Goal: Use online tool/utility: Utilize a website feature to perform a specific function

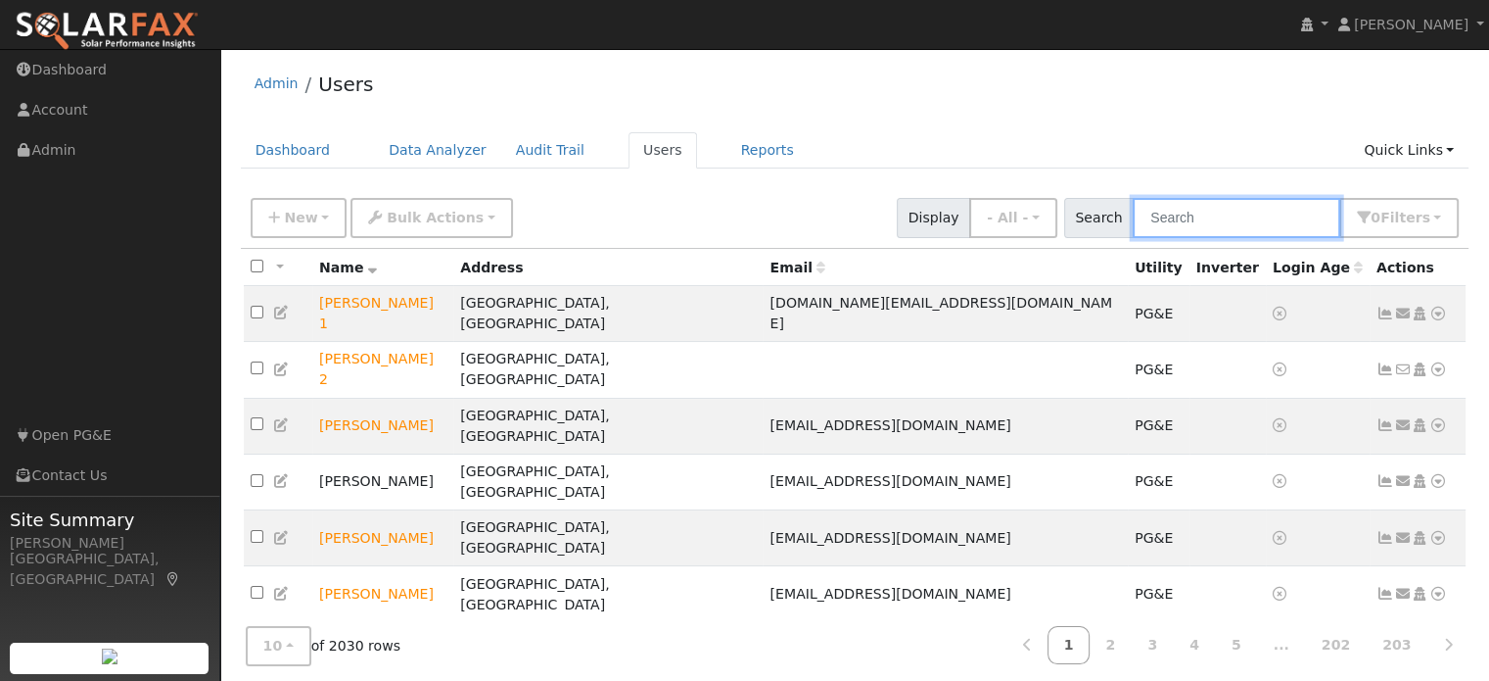
click at [1168, 220] on input "text" at bounding box center [1237, 218] width 208 height 40
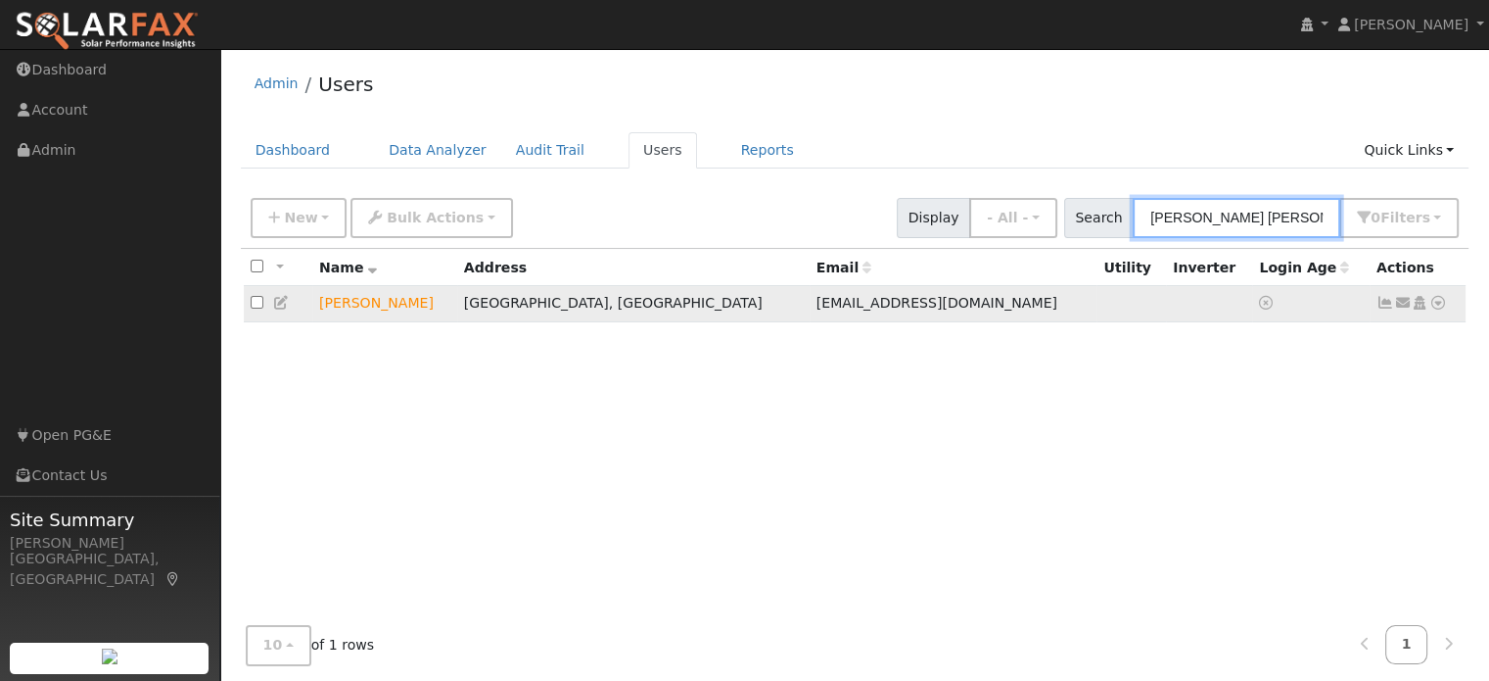
type input "[PERSON_NAME] [PERSON_NAME]"
click at [1434, 305] on icon at bounding box center [1439, 303] width 18 height 14
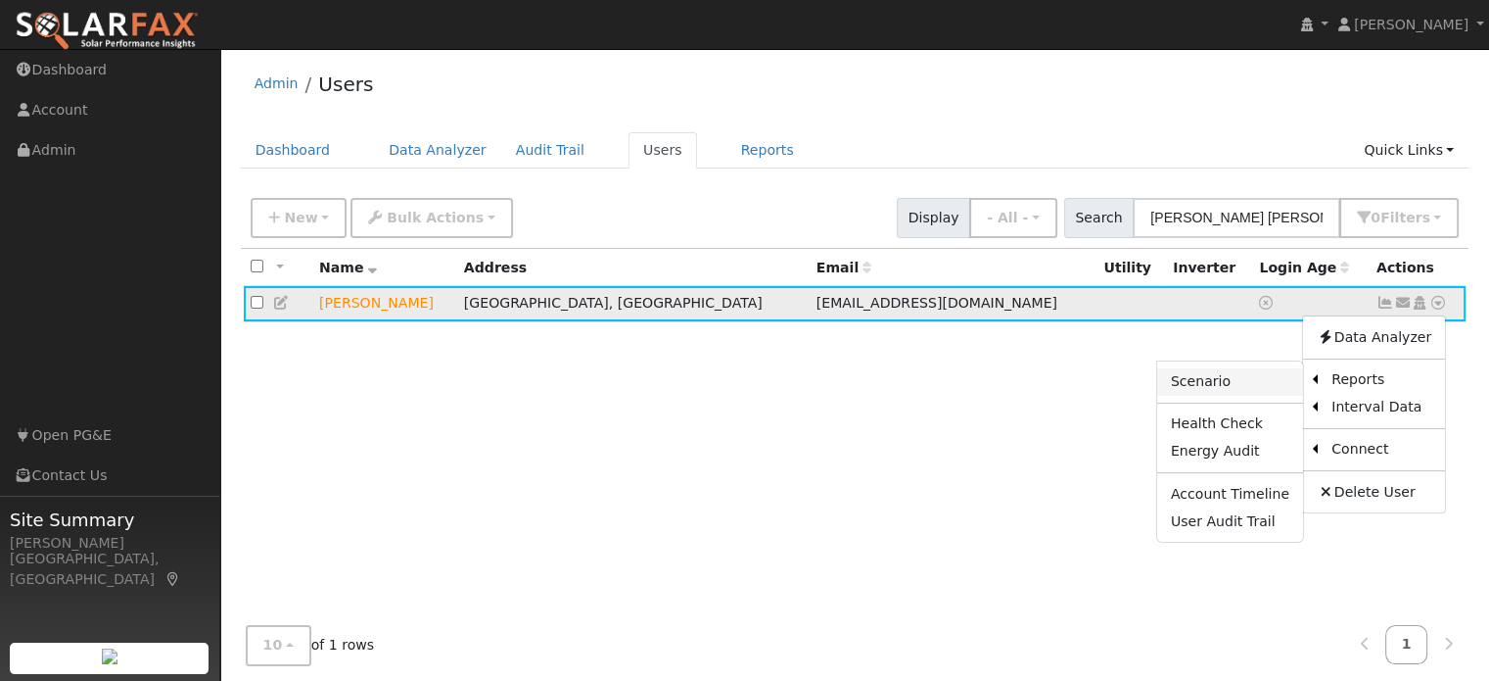
click at [1237, 383] on link "Scenario" at bounding box center [1230, 381] width 146 height 27
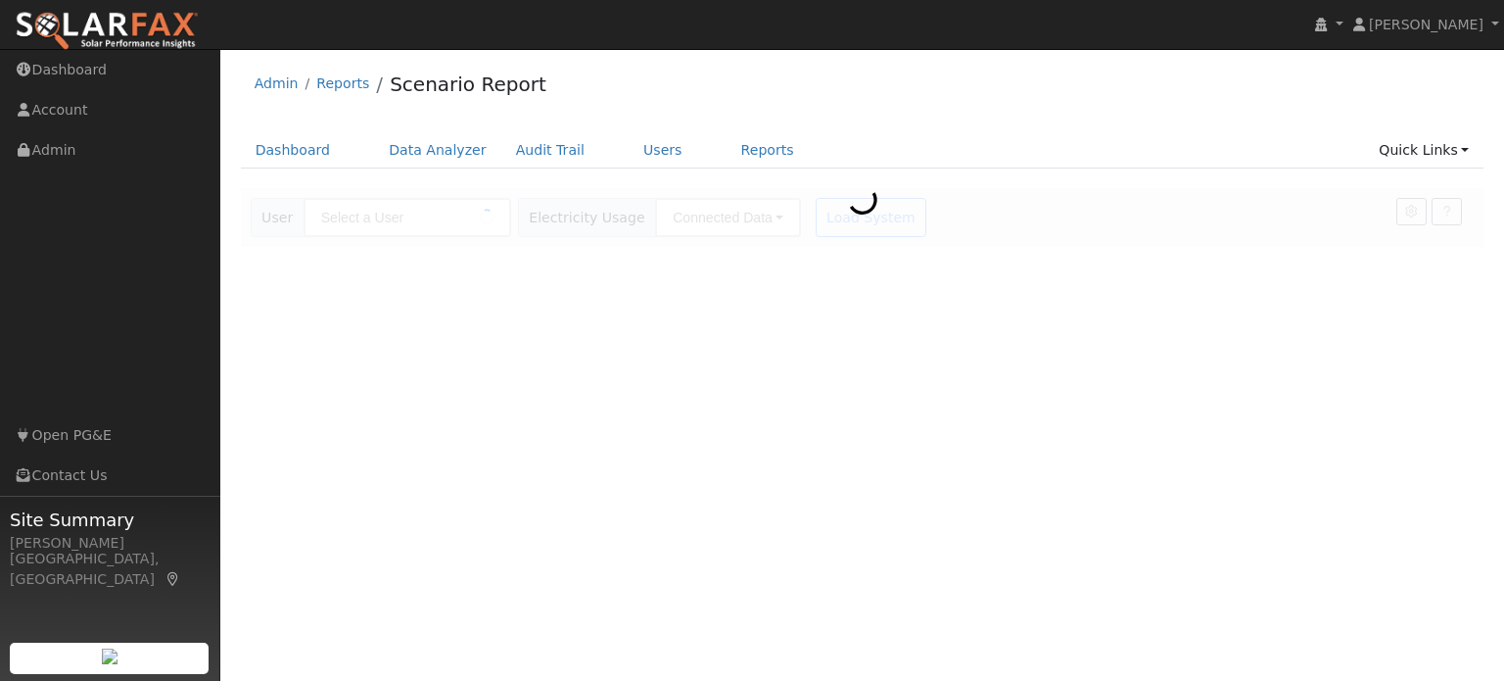
type input "[PERSON_NAME]"
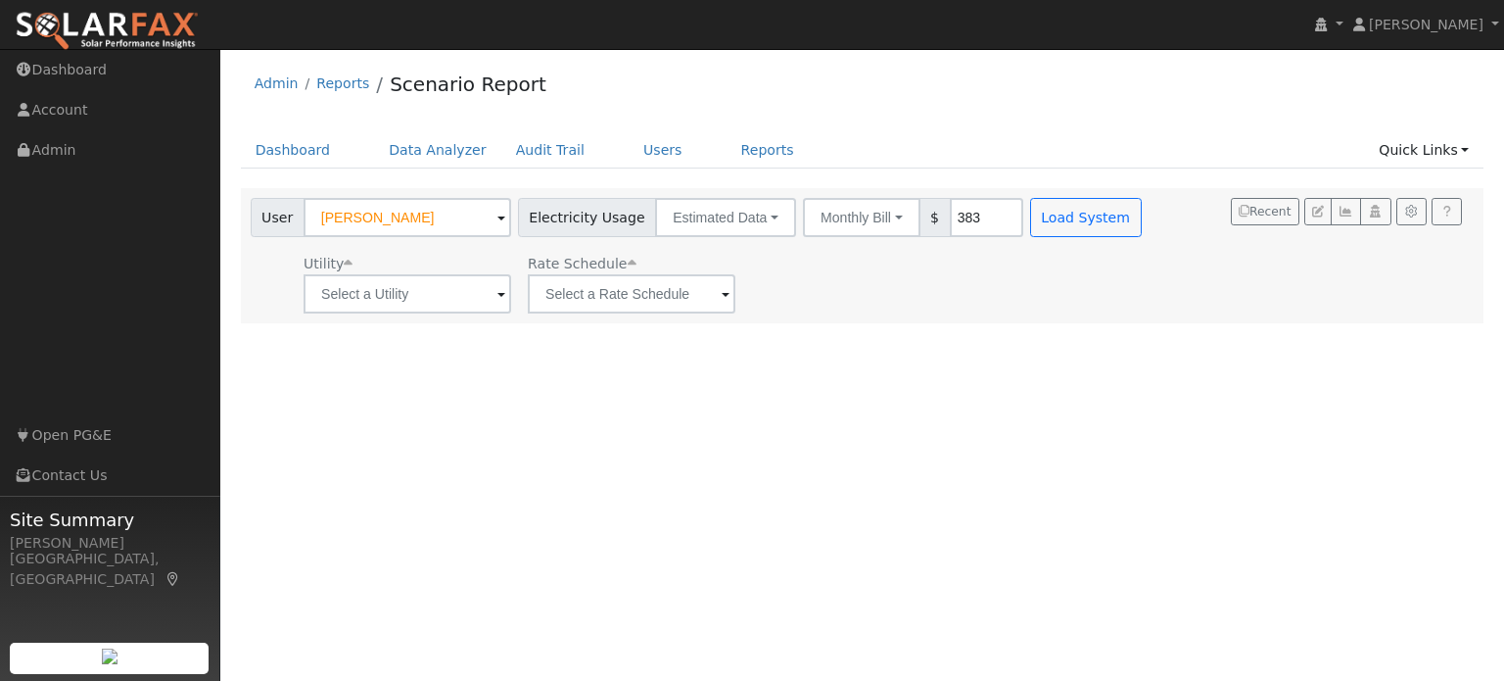
click at [960, 222] on input "383" at bounding box center [986, 217] width 73 height 39
type input "300"
click at [445, 311] on input "text" at bounding box center [408, 293] width 208 height 39
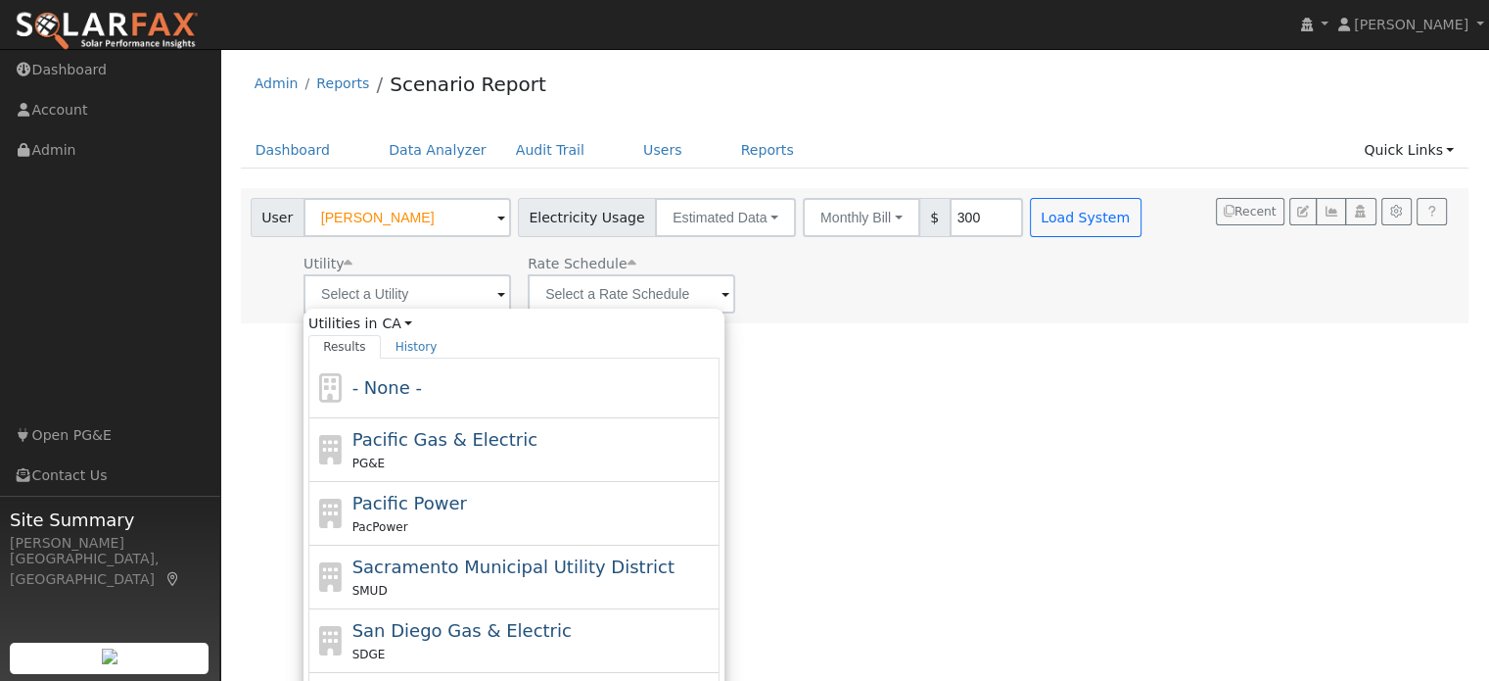
drag, startPoint x: 419, startPoint y: 446, endPoint x: 427, endPoint y: 424, distance: 22.9
click at [418, 446] on span "Pacific Gas & Electric" at bounding box center [444, 439] width 185 height 21
type input "Pacific Gas & Electric"
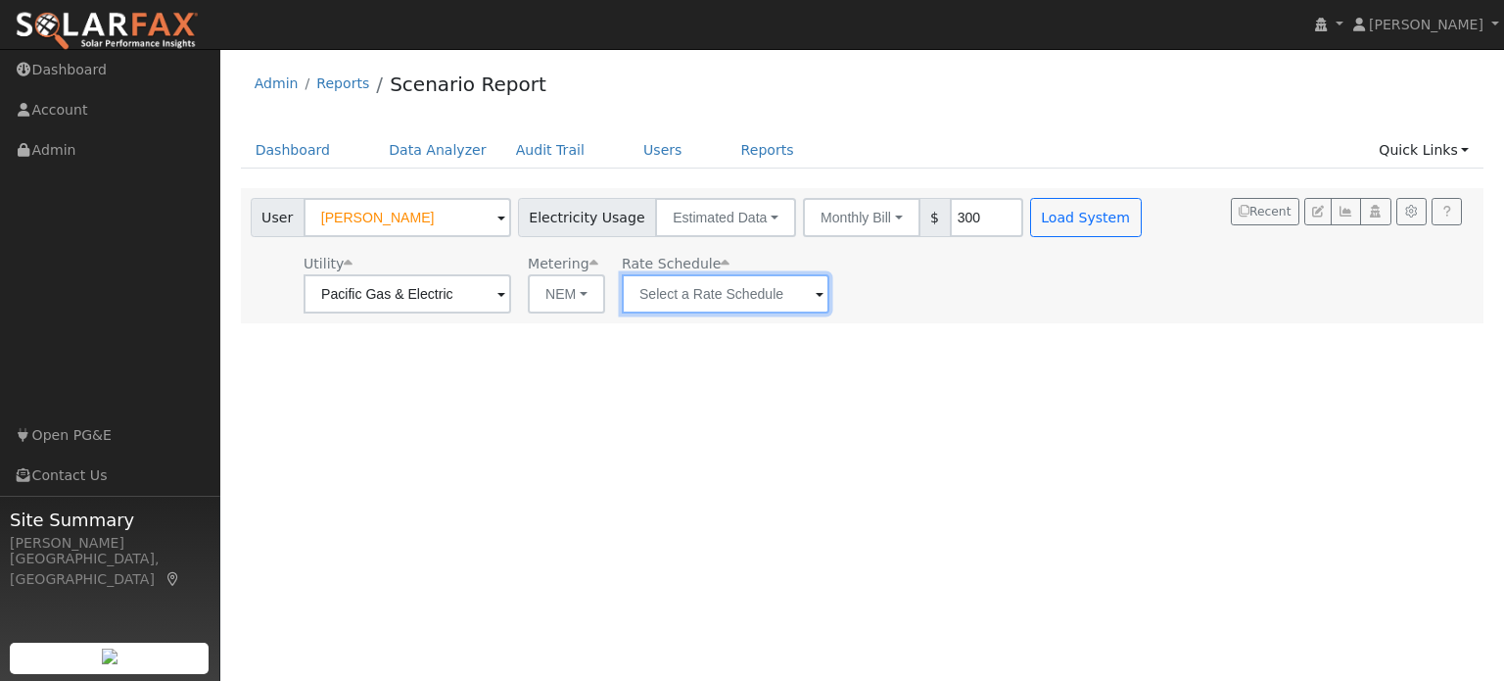
click at [686, 293] on input "text" at bounding box center [726, 293] width 208 height 39
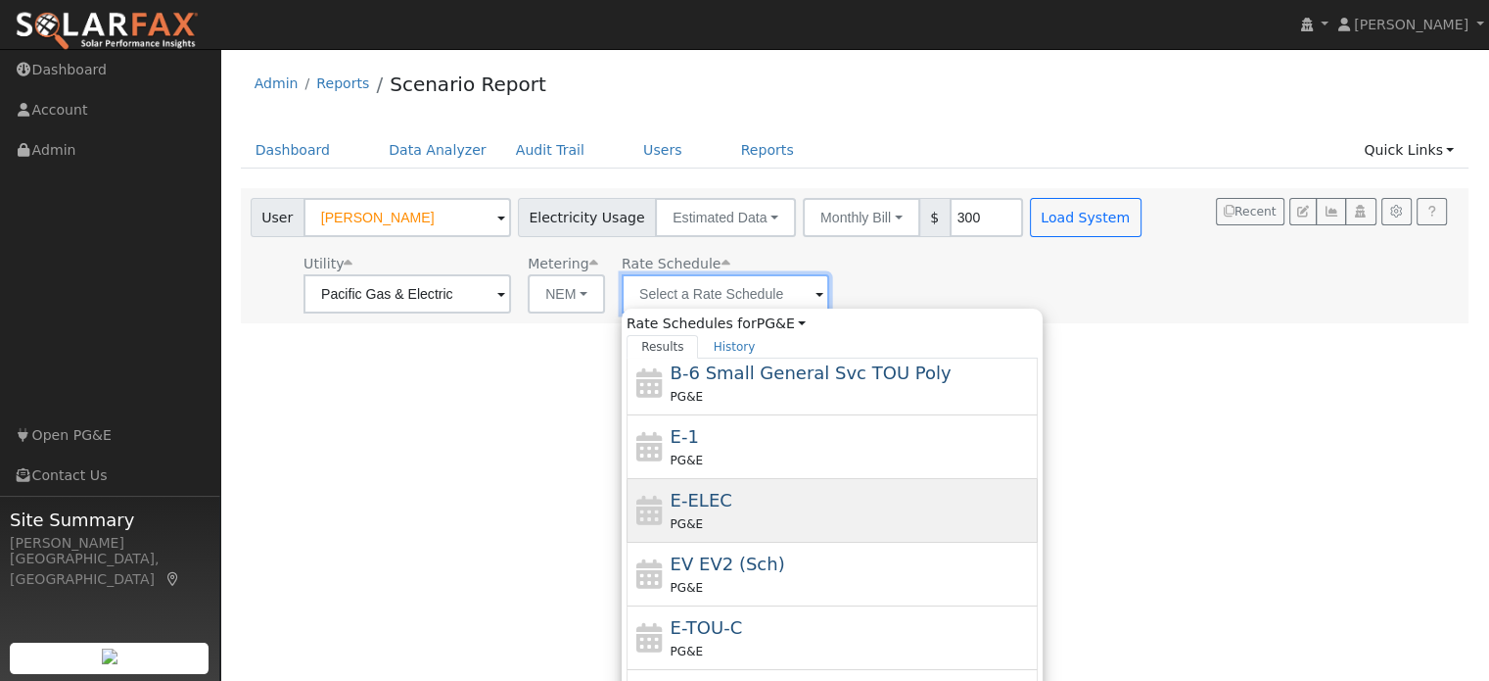
scroll to position [339, 0]
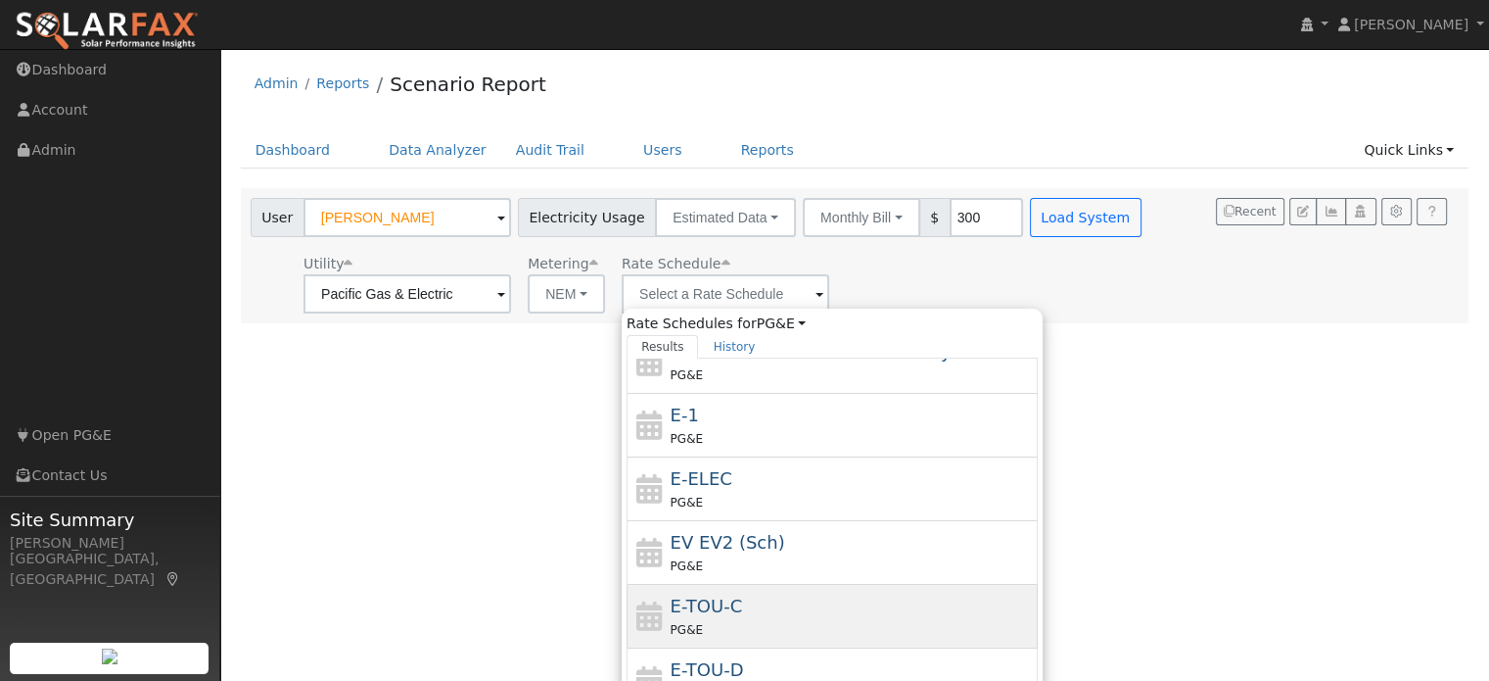
click at [720, 619] on div "PG&E" at bounding box center [852, 629] width 363 height 21
type input "E-TOU-C"
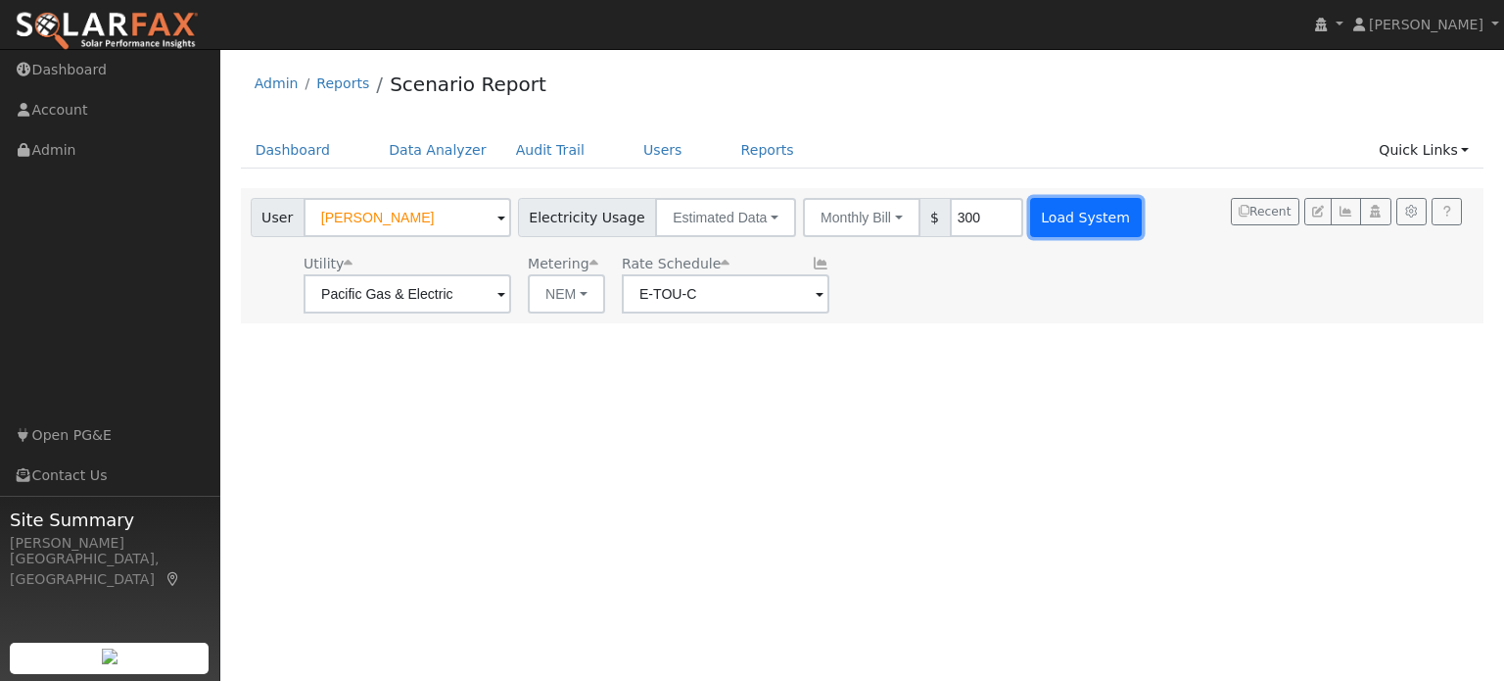
click at [1057, 222] on button "Load System" at bounding box center [1086, 217] width 112 height 39
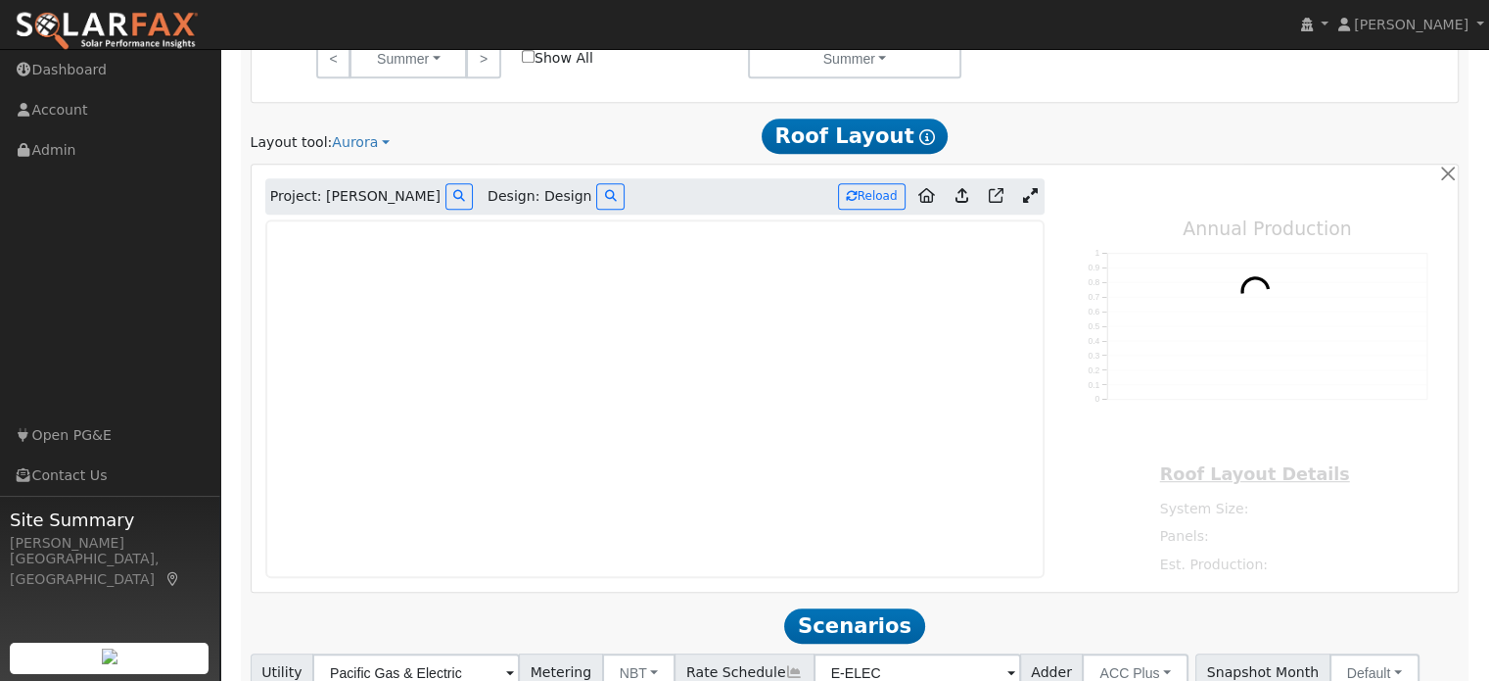
type input "0"
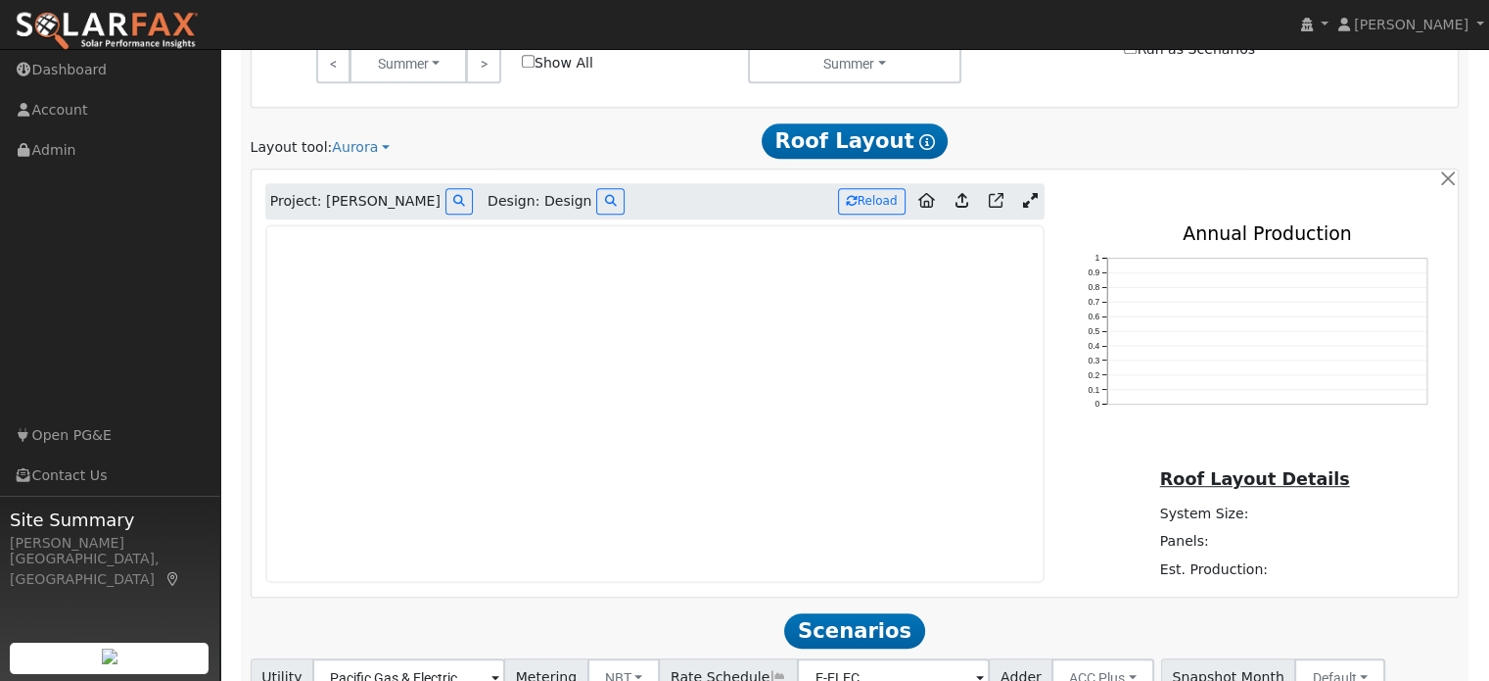
scroll to position [1026, 0]
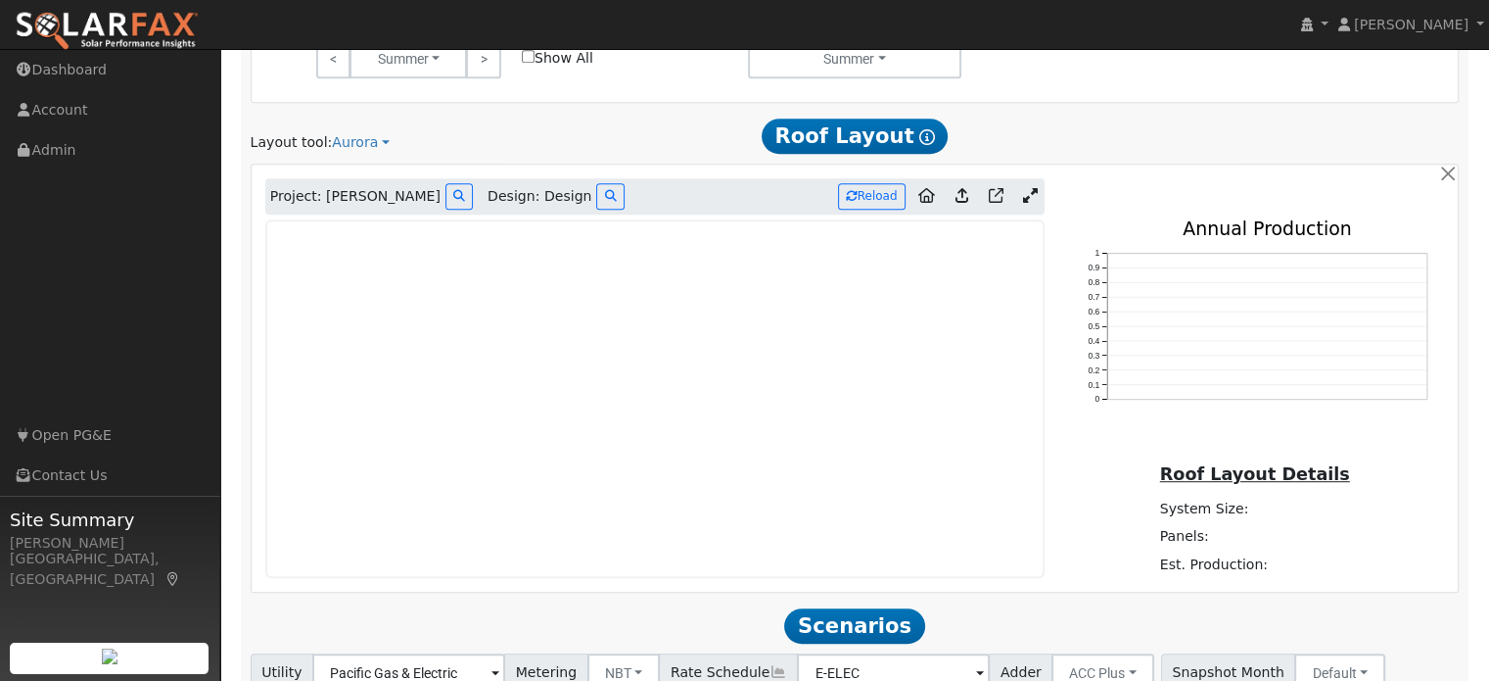
click at [1026, 188] on icon at bounding box center [1030, 195] width 15 height 15
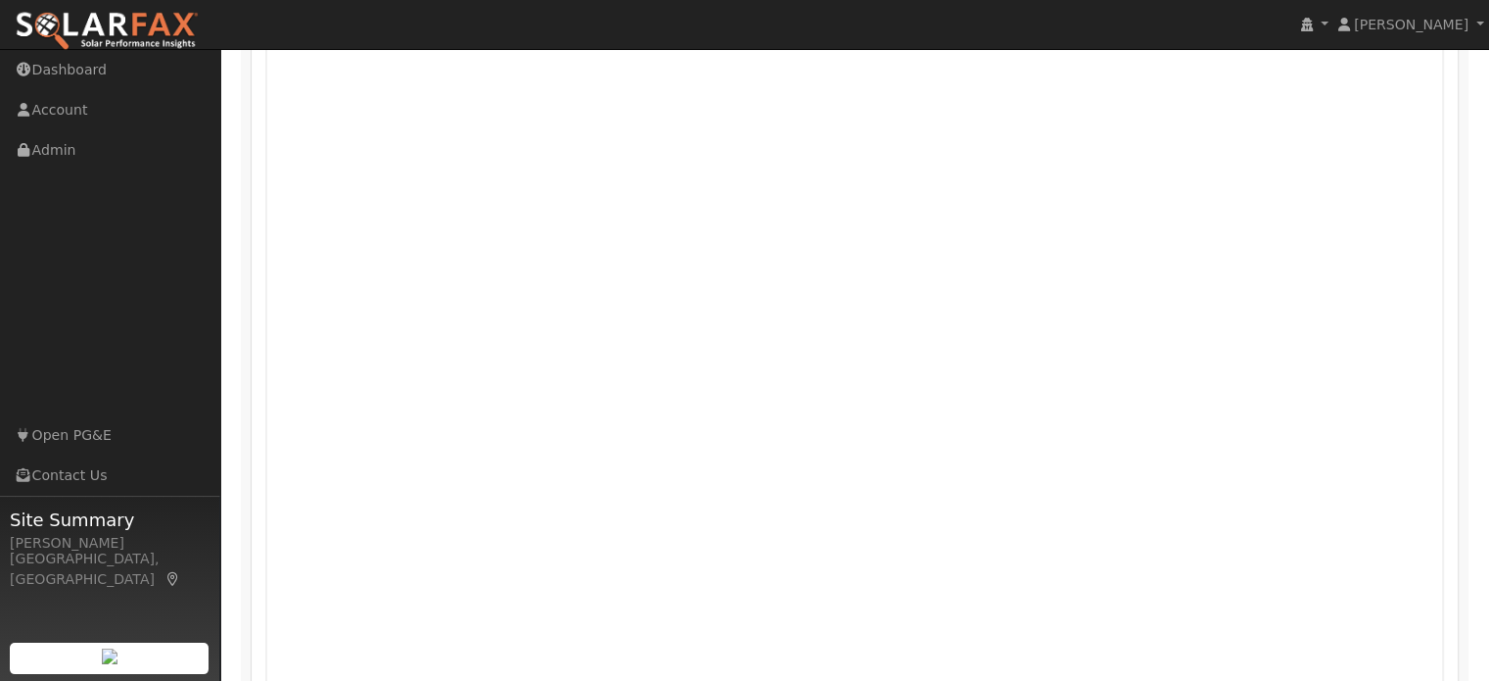
scroll to position [1320, 0]
